Goal: Transaction & Acquisition: Purchase product/service

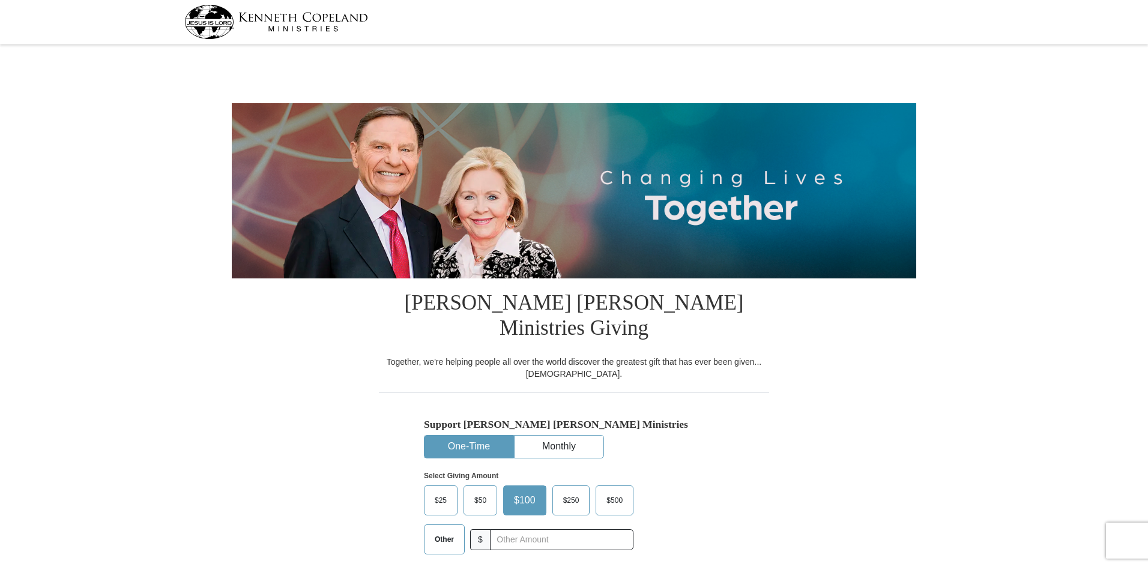
select select "AL"
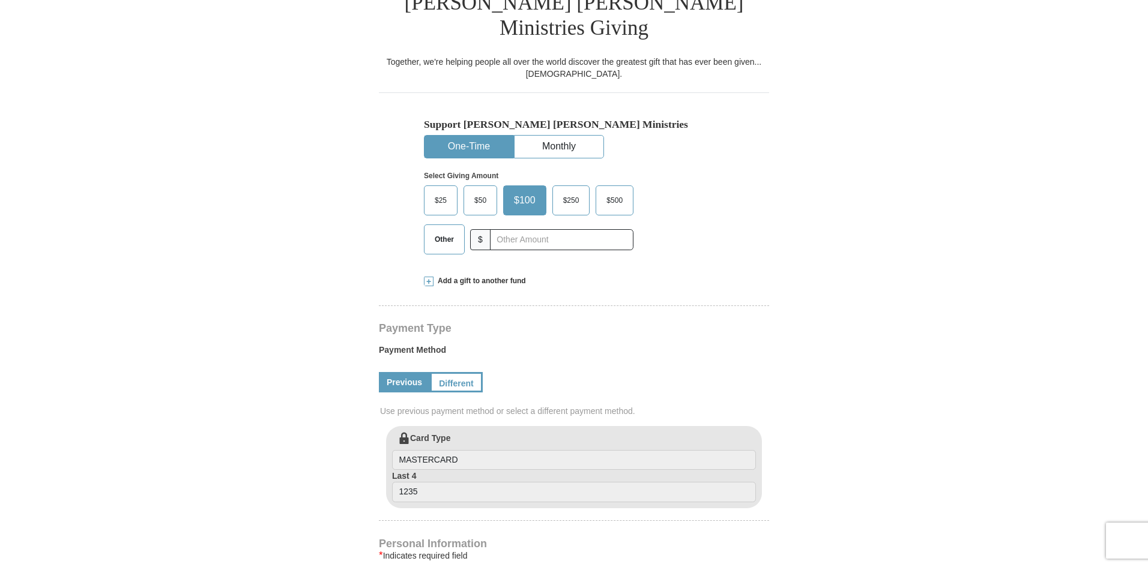
click at [461, 136] on button "One-Time" at bounding box center [468, 147] width 89 height 22
click at [436, 230] on span "Other" at bounding box center [444, 239] width 31 height 18
click at [0, 0] on input "Other" at bounding box center [0, 0] width 0 height 0
click at [525, 229] on input "text" at bounding box center [561, 239] width 133 height 21
click at [474, 276] on span "Add a gift to another fund" at bounding box center [479, 281] width 92 height 10
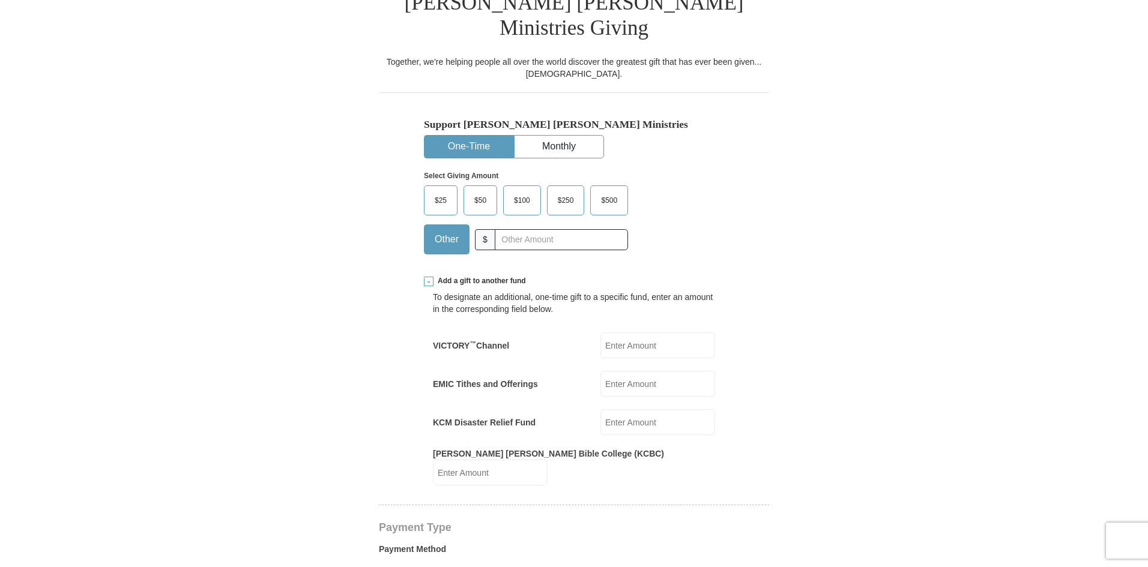
click at [656, 371] on input "EMIC Tithes and Offerings" at bounding box center [657, 384] width 115 height 26
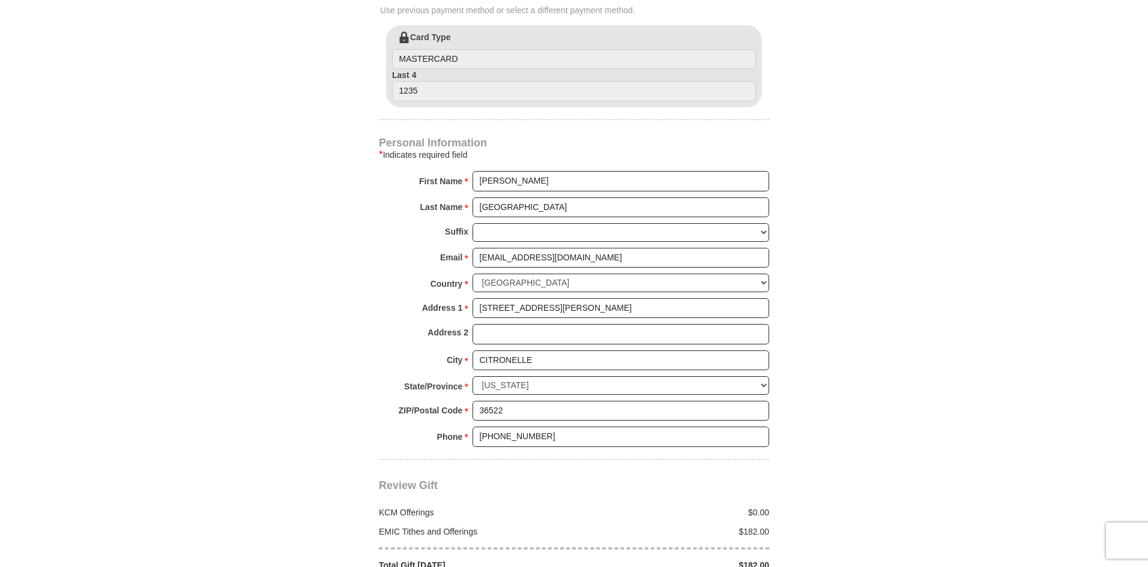
scroll to position [1100, 0]
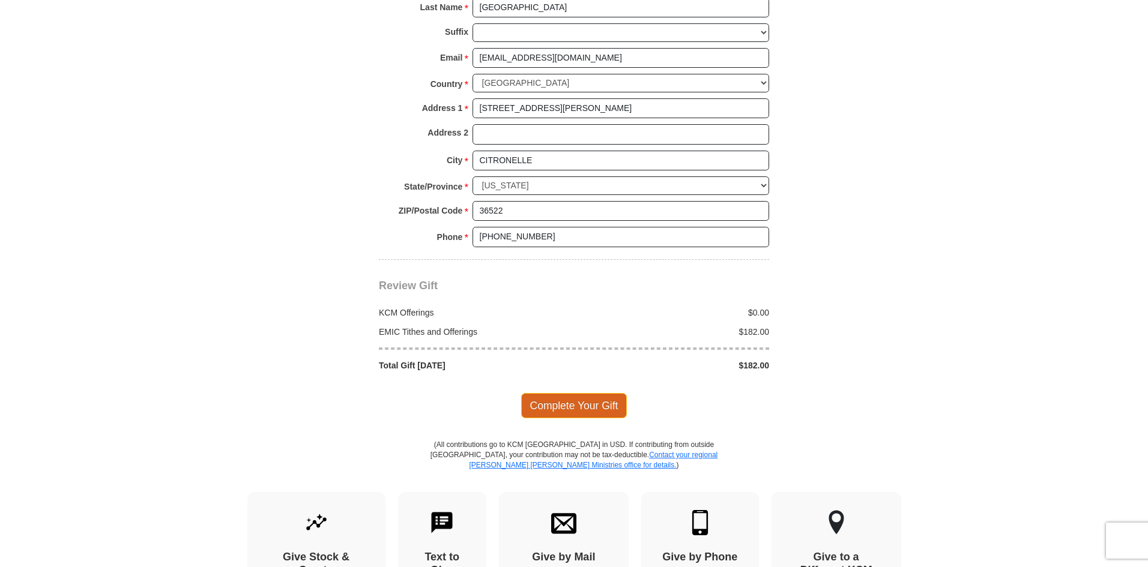
type input "182.00"
click at [576, 393] on span "Complete Your Gift" at bounding box center [574, 405] width 106 height 25
